Goal: Task Accomplishment & Management: Use online tool/utility

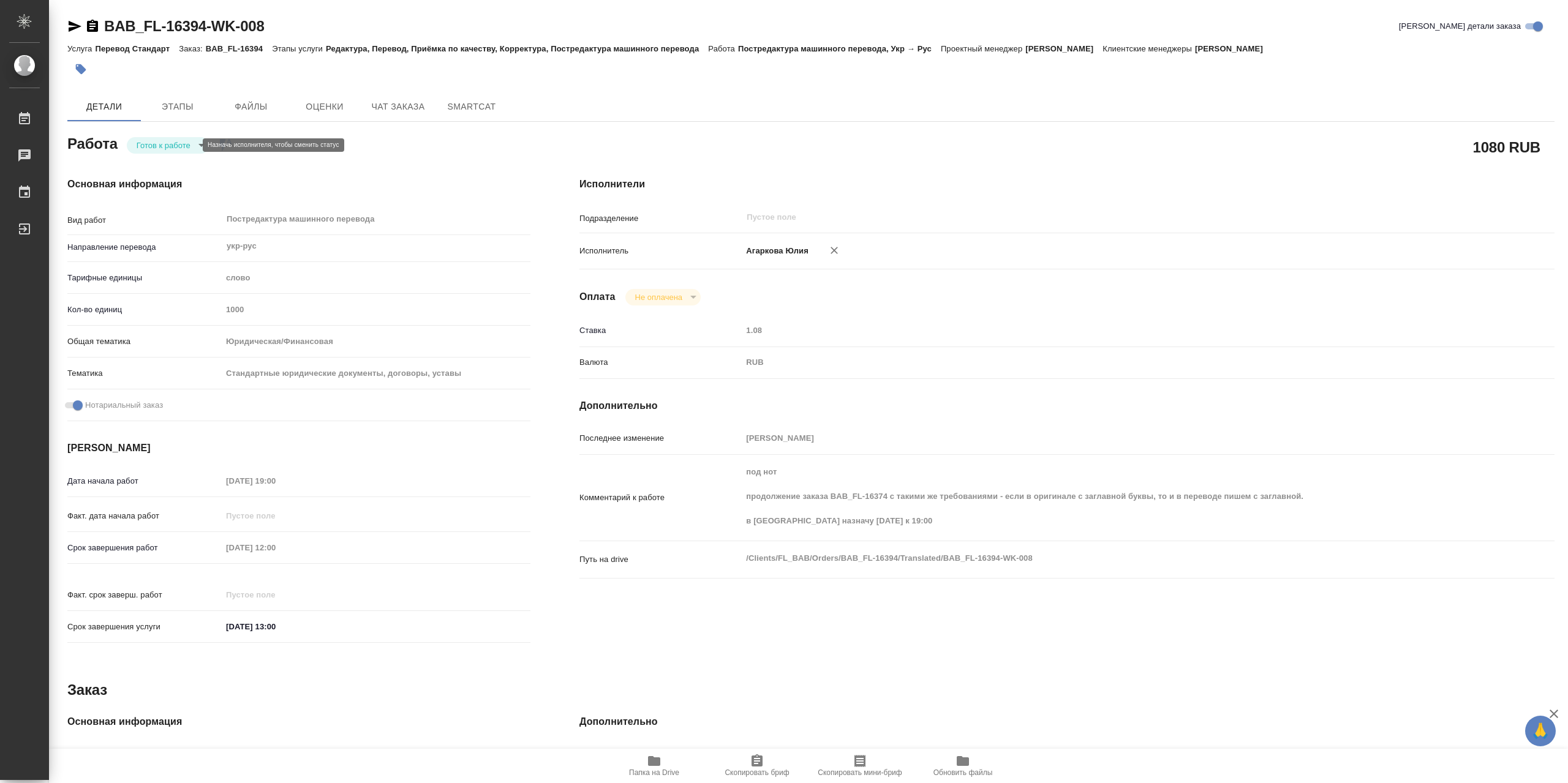
click at [159, 146] on body "🙏 .cls-1 fill:#fff; AWATERA [PERSON_NAME] 0 Чаты График Выйти BAB_FL-16394-WK-0…" at bounding box center [784, 391] width 1568 height 783
click at [161, 164] on button "Выполнен" at bounding box center [159, 166] width 45 height 13
type textarea "x"
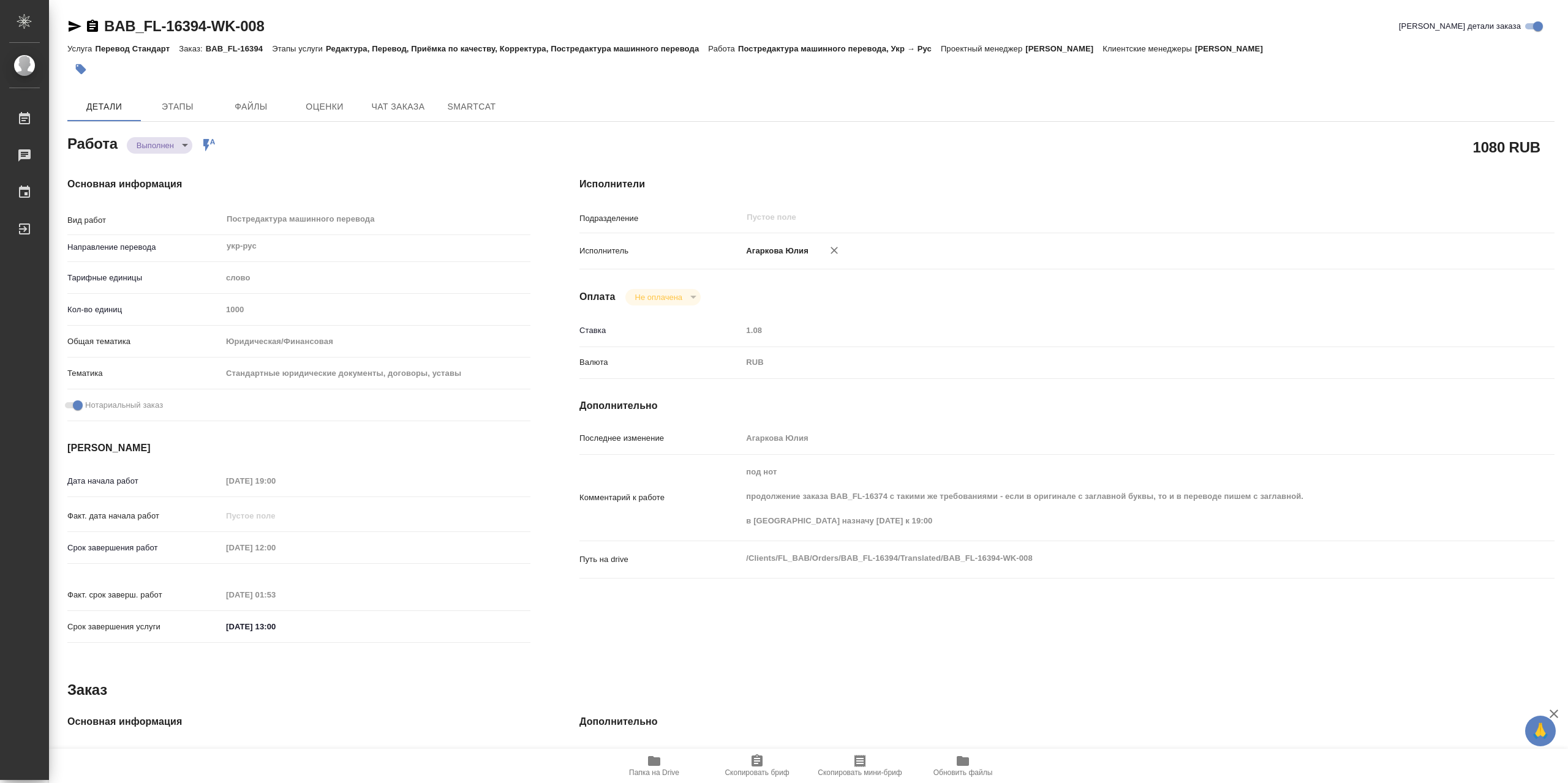
type textarea "x"
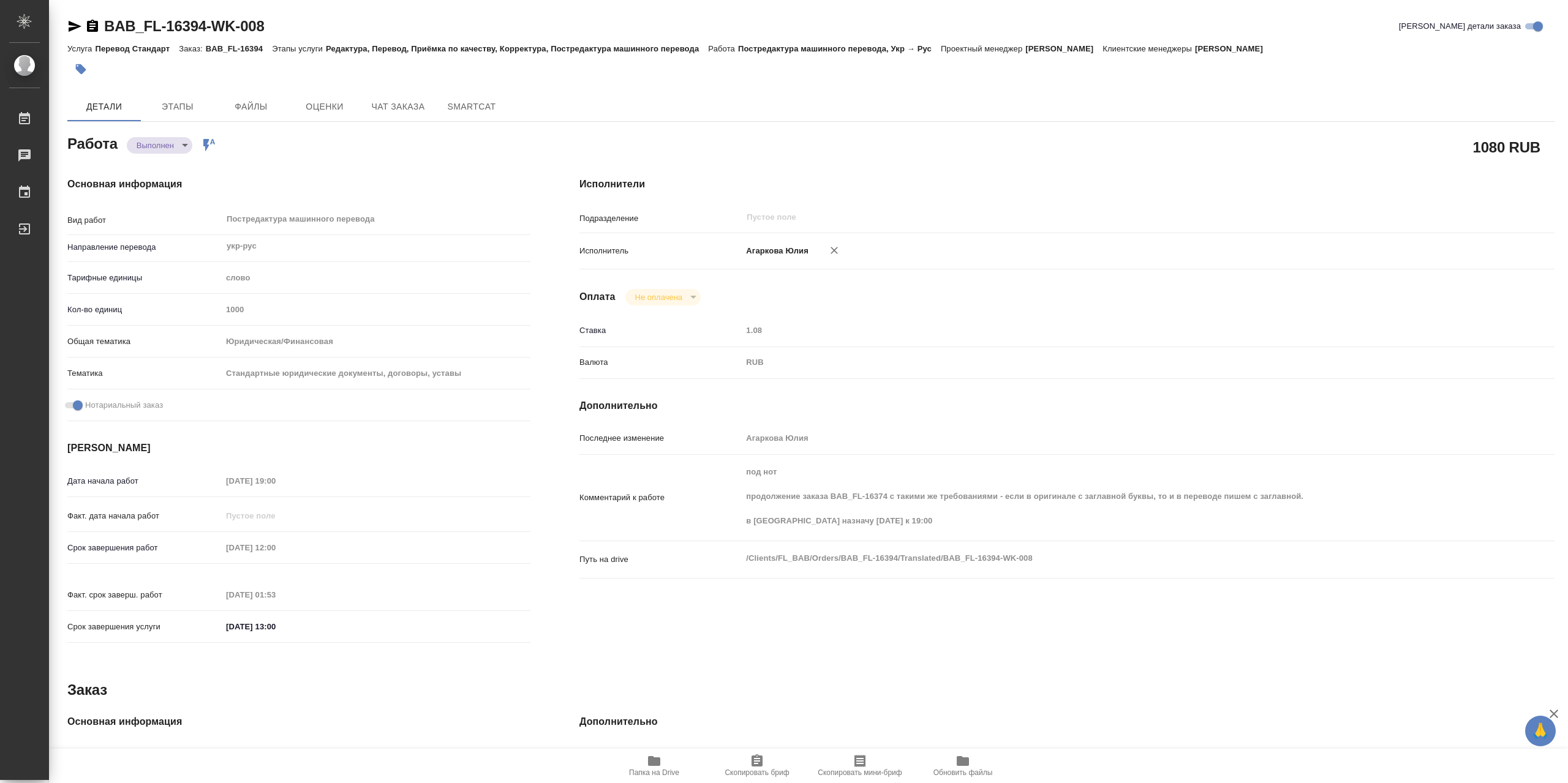
type textarea "x"
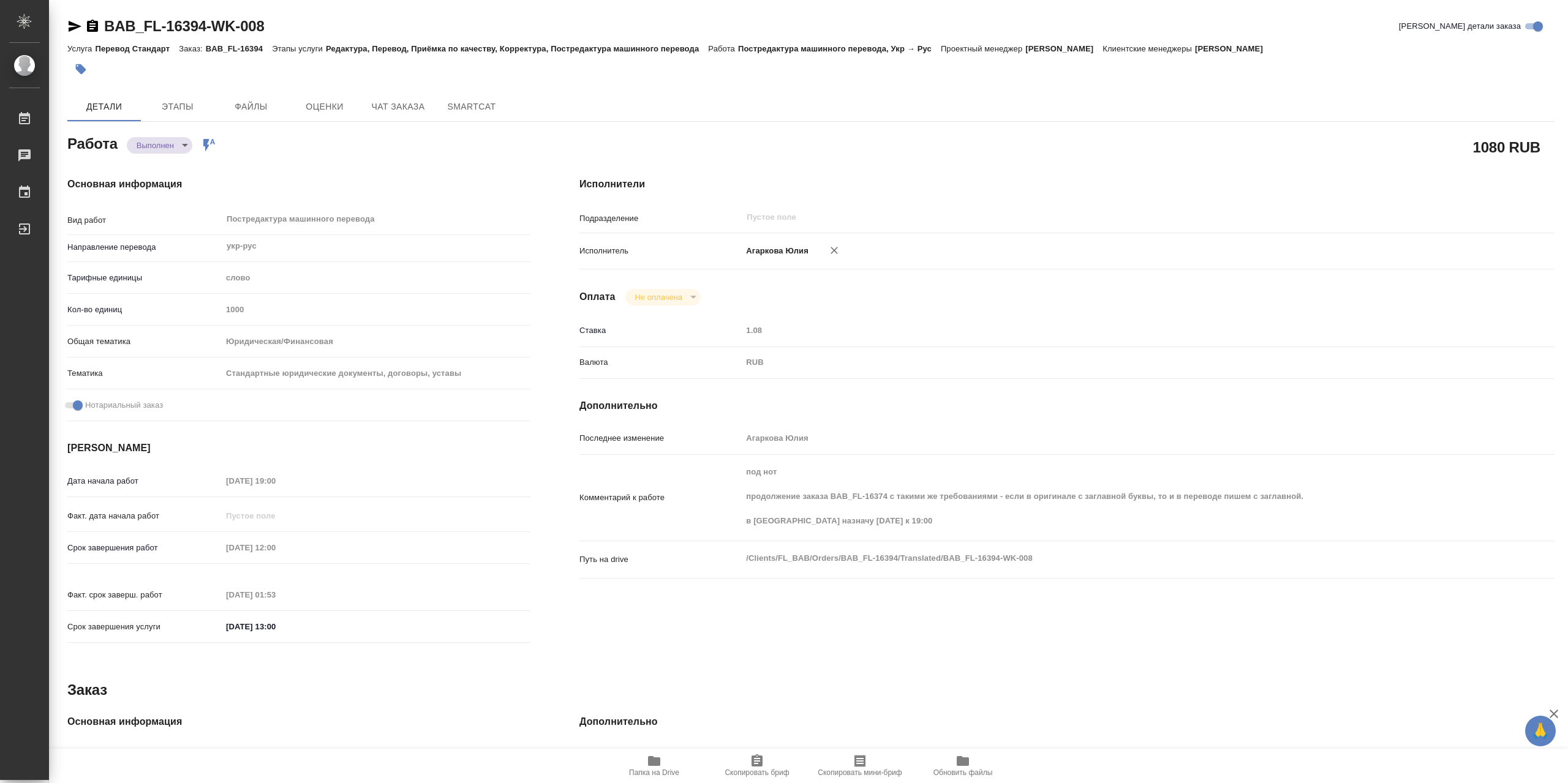
type textarea "x"
